Goal: Information Seeking & Learning: Learn about a topic

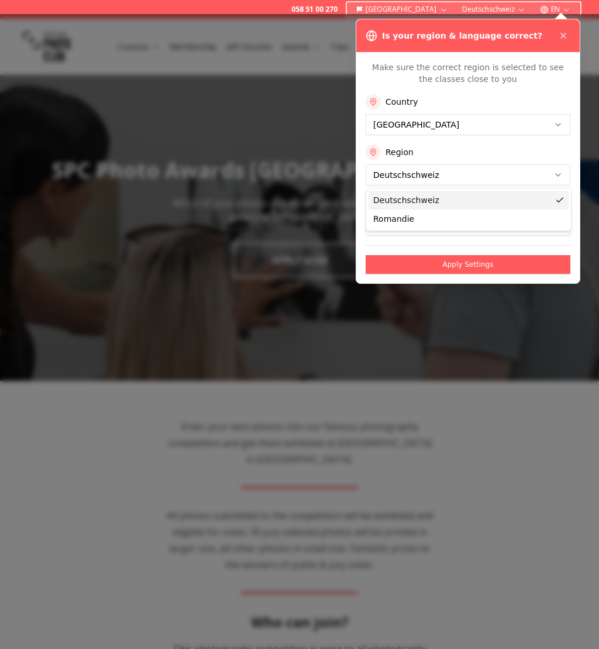
click at [469, 221] on button "English" at bounding box center [468, 225] width 205 height 21
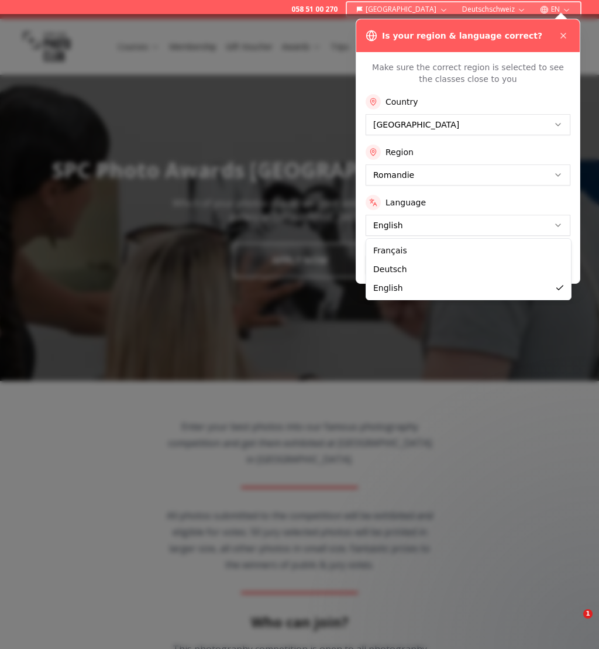
click at [419, 273] on button "Apply Settings" at bounding box center [468, 264] width 205 height 19
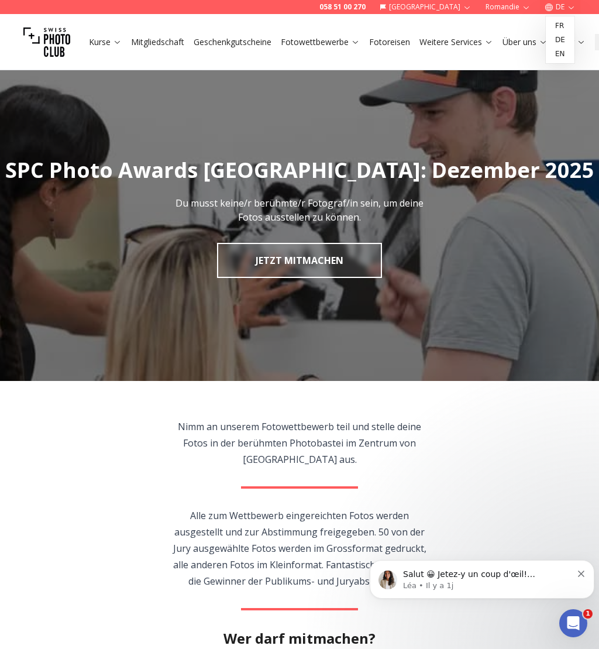
click at [563, 26] on link "fr" at bounding box center [560, 26] width 24 height 14
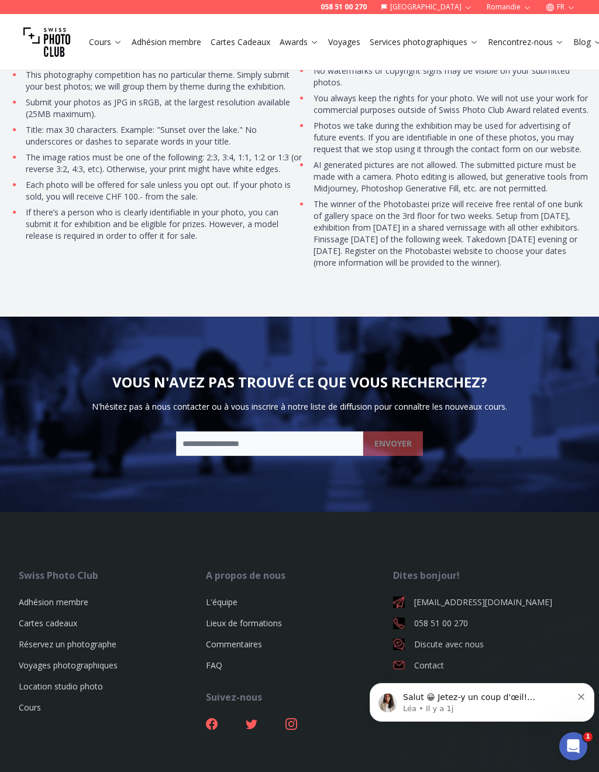
scroll to position [3607, 0]
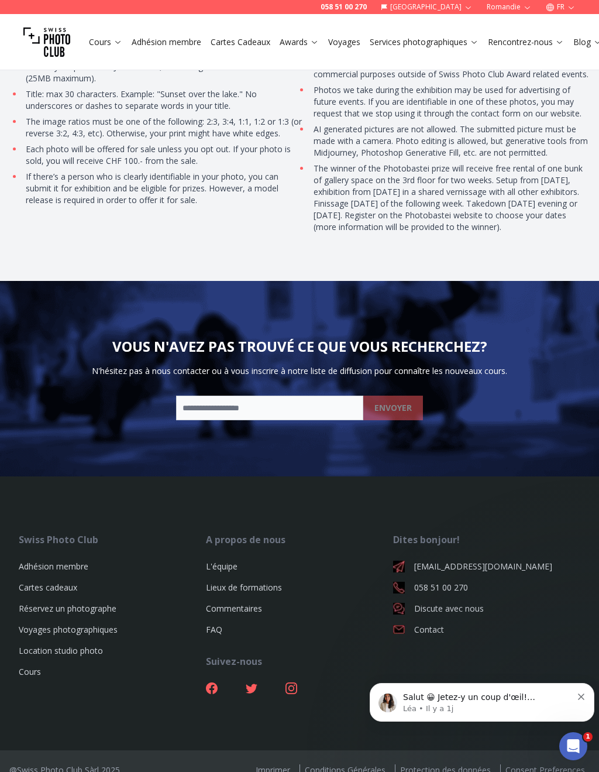
click at [94, 624] on link "Voyages photographiques" at bounding box center [68, 629] width 99 height 11
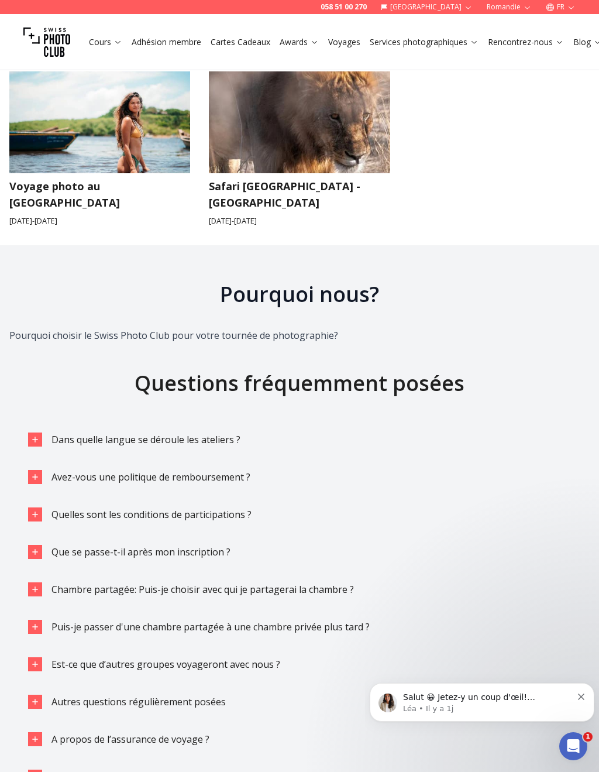
scroll to position [1888, 0]
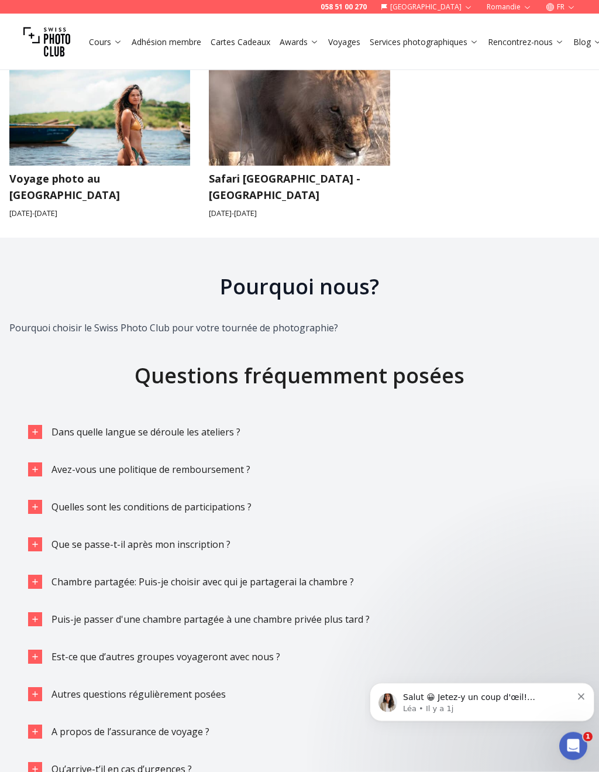
click at [35, 416] on button "Dans quelle langue se déroule les ateliers ?" at bounding box center [300, 432] width 562 height 33
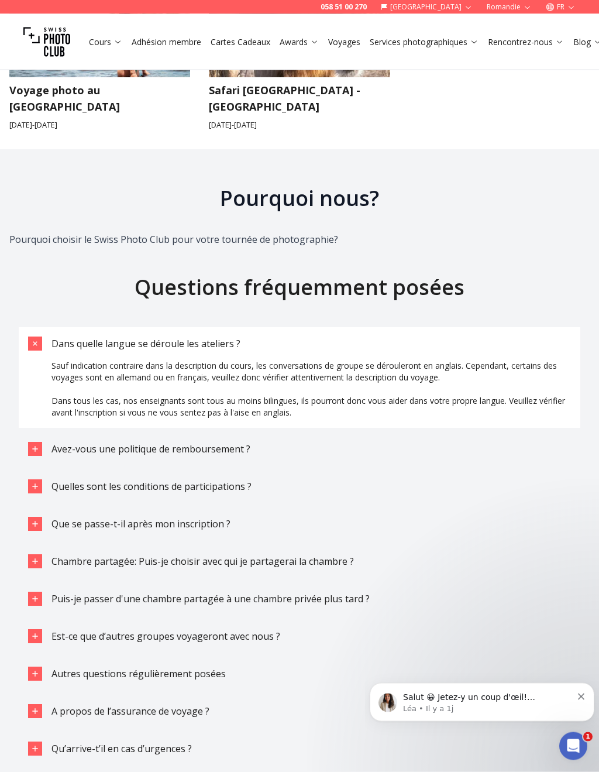
scroll to position [1977, 0]
click at [82, 470] on button "Quelles sont les conditions de participations ?" at bounding box center [300, 486] width 562 height 33
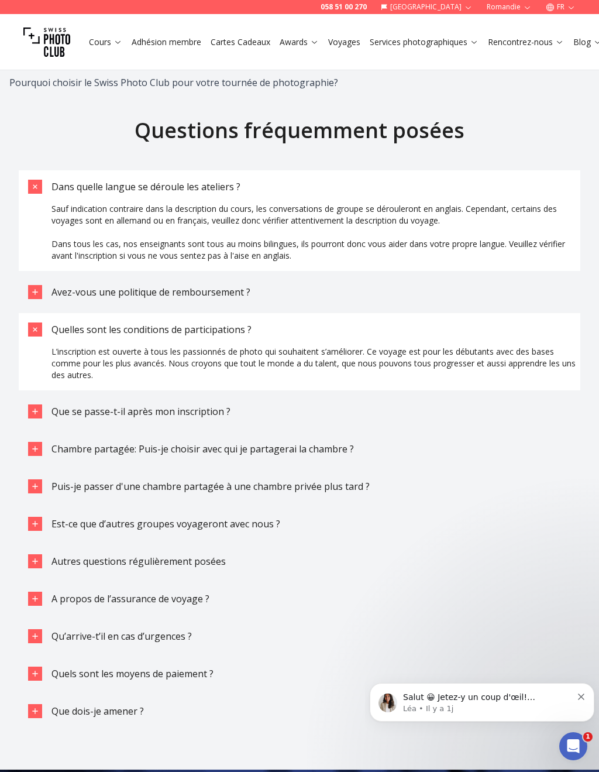
scroll to position [2136, 0]
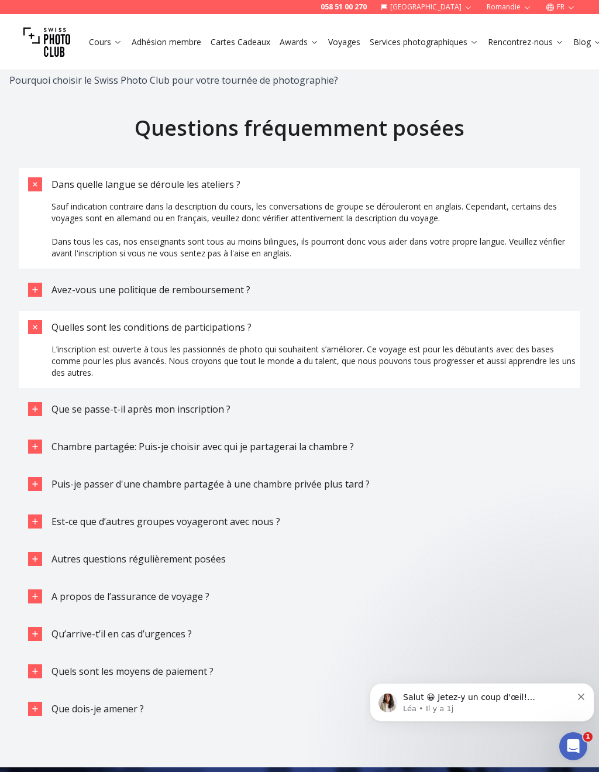
click at [81, 440] on span "Chambre partagée: Puis-je choisir avec qui je partagerai la chambre ?" at bounding box center [202, 446] width 302 height 13
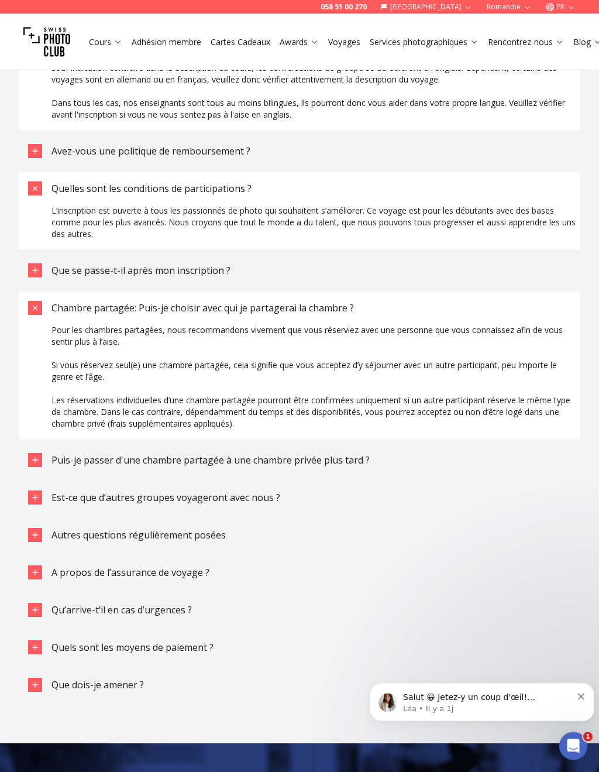
scroll to position [2278, 0]
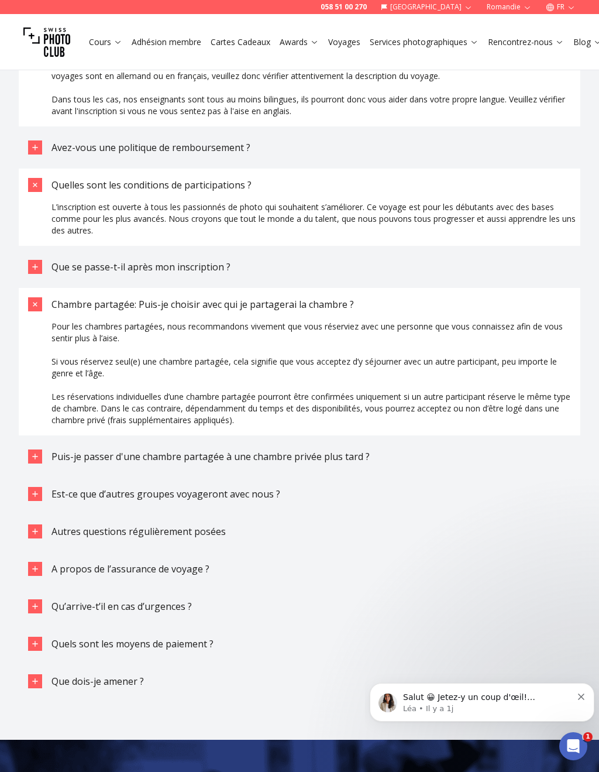
click at [84, 487] on span "Est-ce que d’autres groupes voyageront avec nous ?" at bounding box center [165, 493] width 229 height 13
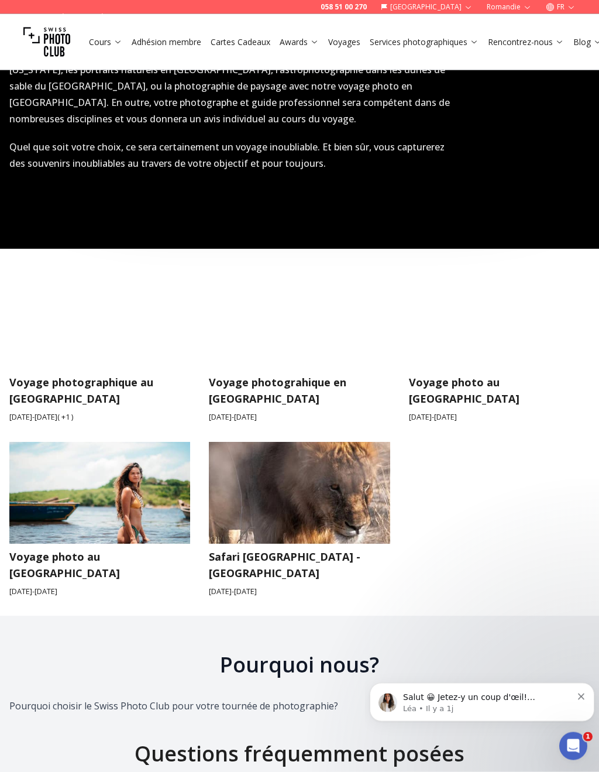
scroll to position [1512, 0]
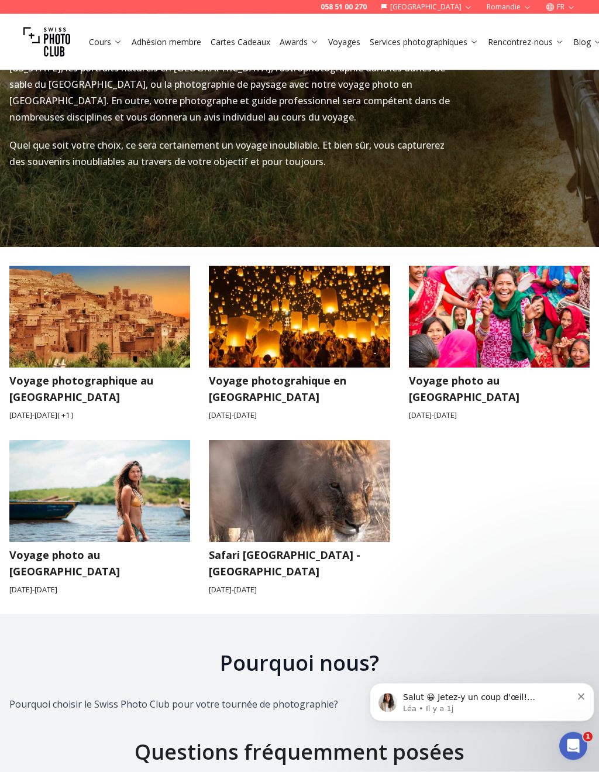
click at [260, 478] on img at bounding box center [299, 491] width 199 height 112
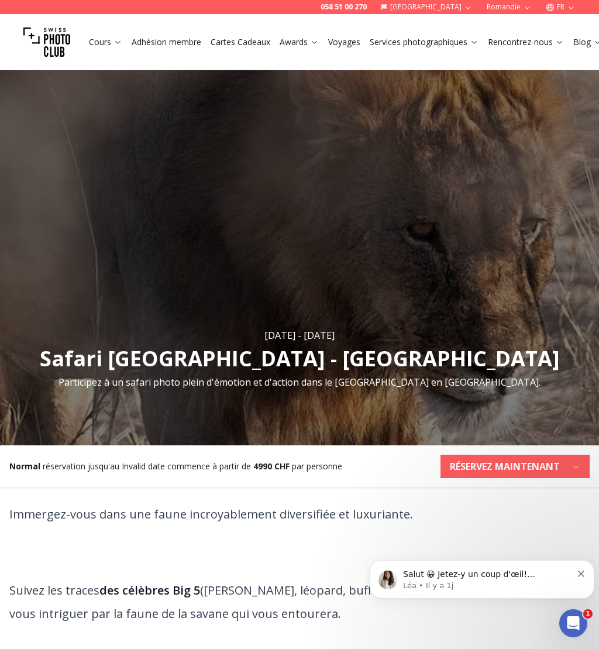
click at [305, 42] on link "Awards" at bounding box center [299, 42] width 39 height 12
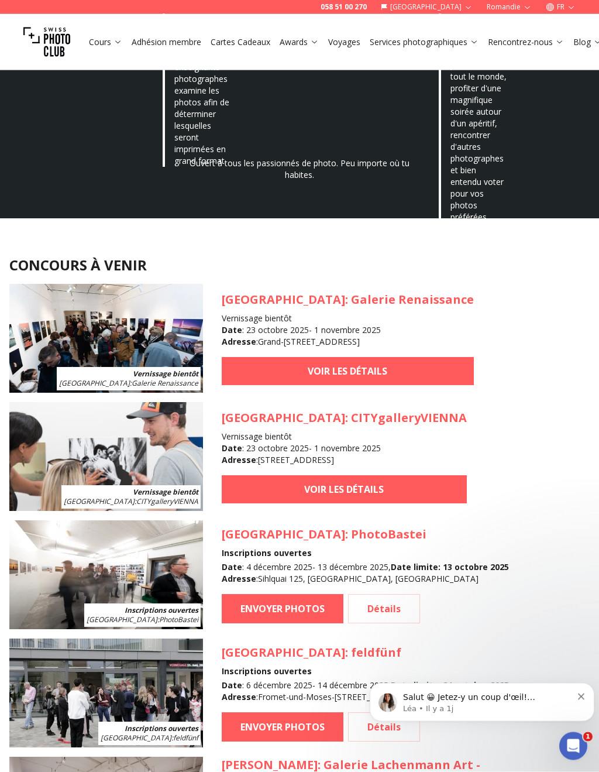
scroll to position [882, 0]
click at [352, 371] on link "VOIR LES DÉTAILS" at bounding box center [348, 371] width 252 height 28
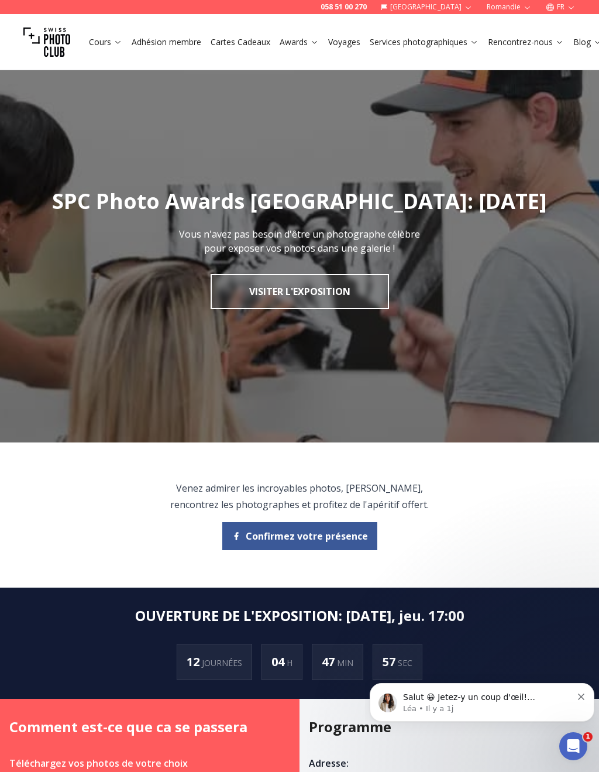
click at [334, 284] on link "Visiter l'exposition" at bounding box center [300, 291] width 178 height 35
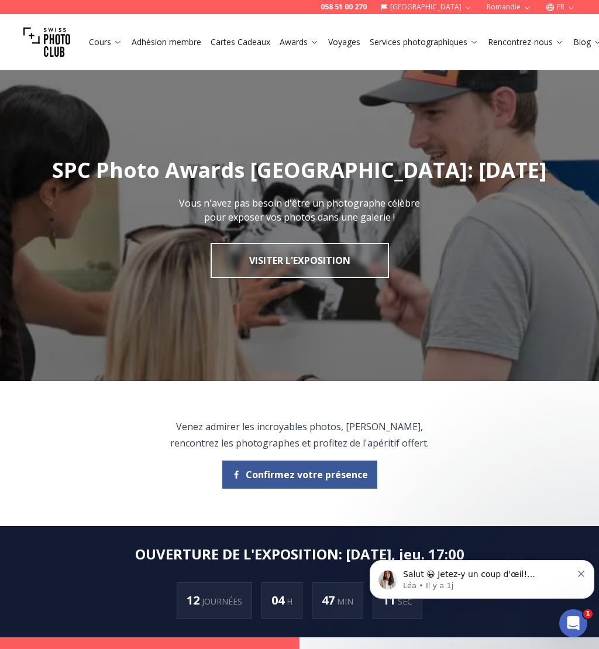
click at [307, 259] on link "Visiter l'exposition" at bounding box center [300, 260] width 178 height 35
